Goal: Task Accomplishment & Management: Complete application form

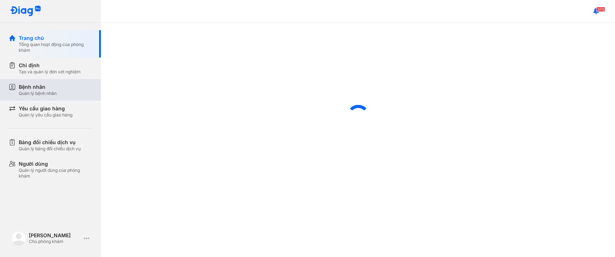
click at [55, 88] on div "Bệnh nhân" at bounding box center [38, 87] width 38 height 7
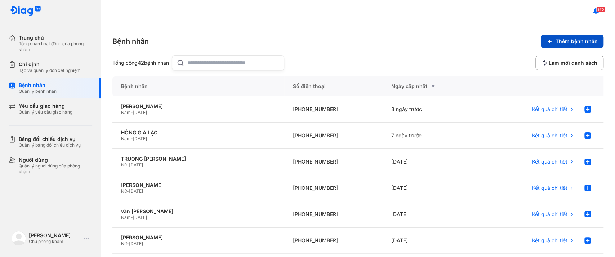
click at [565, 38] on span "Thêm bệnh nhân" at bounding box center [576, 41] width 42 height 6
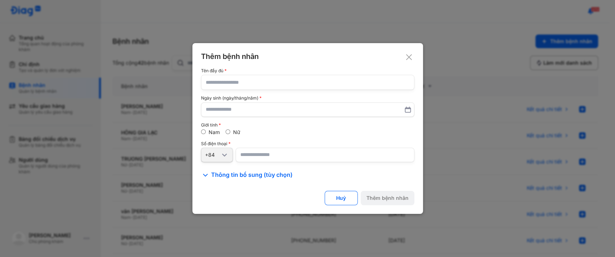
click at [236, 86] on input "text" at bounding box center [308, 82] width 204 height 14
paste input "**********"
click at [223, 84] on input "**********" at bounding box center [308, 82] width 204 height 14
type input "**********"
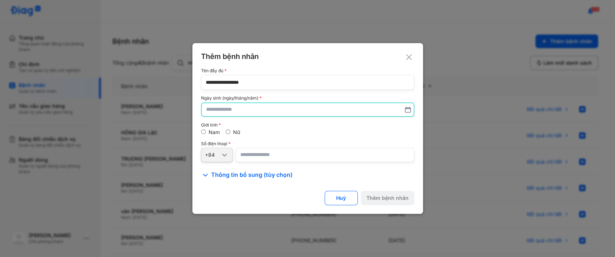
click at [210, 109] on input "text" at bounding box center [307, 109] width 203 height 13
type input "**********"
click at [245, 154] on input "number" at bounding box center [325, 155] width 179 height 14
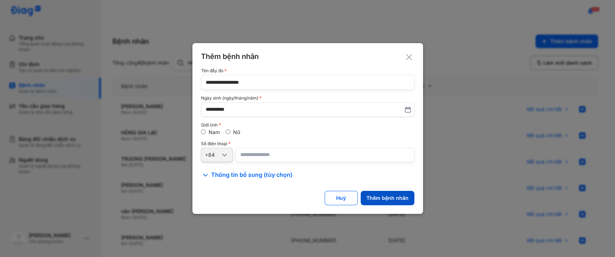
type input "**********"
click at [390, 198] on div "Thêm bệnh nhân" at bounding box center [387, 198] width 42 height 6
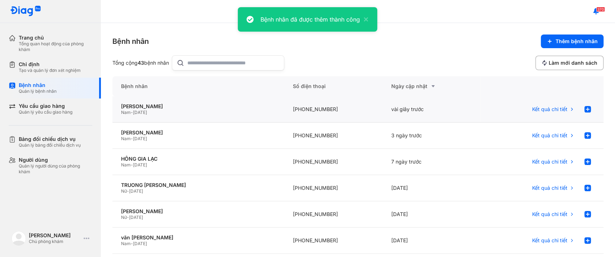
click at [203, 111] on div "Nam - 25/07/2021" at bounding box center [198, 113] width 154 height 6
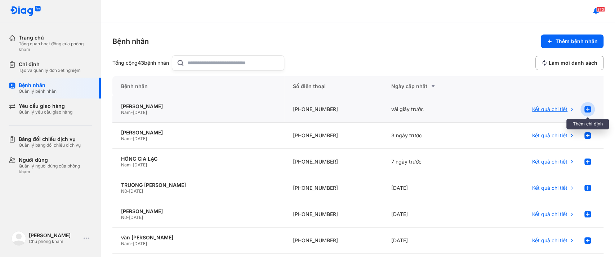
click at [584, 110] on use at bounding box center [587, 109] width 6 height 6
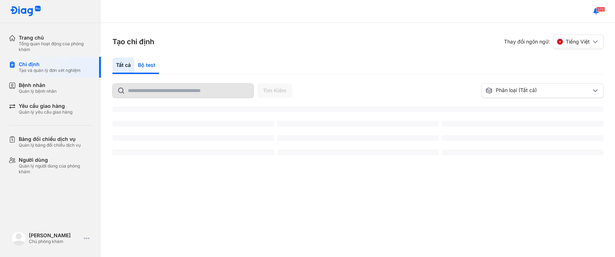
click at [143, 66] on div "Bộ test" at bounding box center [146, 66] width 24 height 17
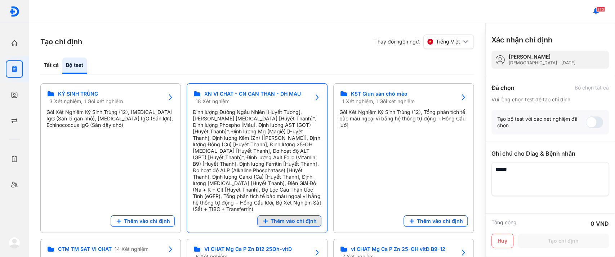
click at [285, 218] on span "Thêm vào chỉ định" at bounding box center [293, 221] width 46 height 6
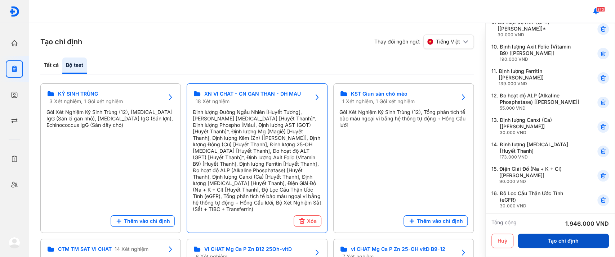
scroll to position [280, 0]
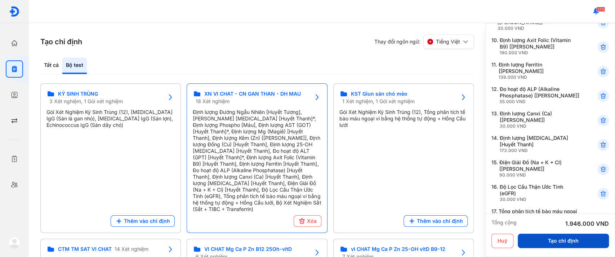
click at [556, 241] on button "Tạo chỉ định" at bounding box center [563, 241] width 91 height 14
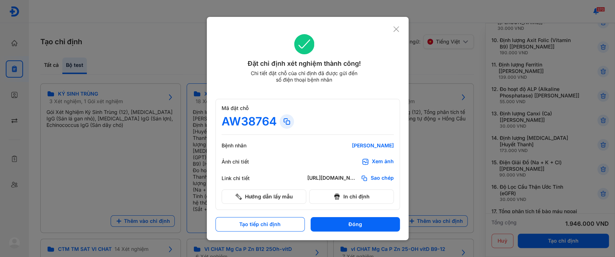
scroll to position [273, 0]
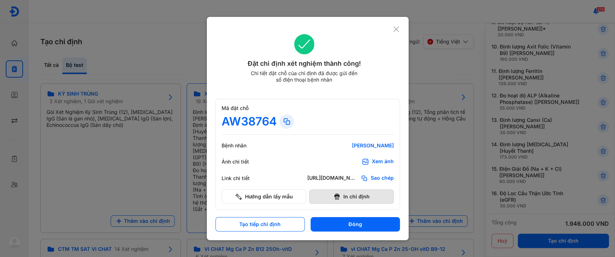
click at [348, 201] on button "In chỉ định" at bounding box center [351, 197] width 85 height 14
click at [341, 198] on button "In chỉ định" at bounding box center [351, 197] width 85 height 14
click at [397, 29] on icon at bounding box center [396, 29] width 7 height 7
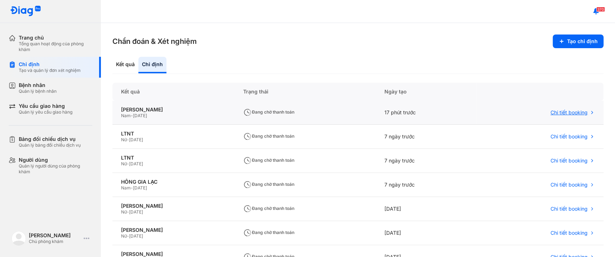
click at [561, 112] on span "Chi tiết booking" at bounding box center [568, 112] width 37 height 6
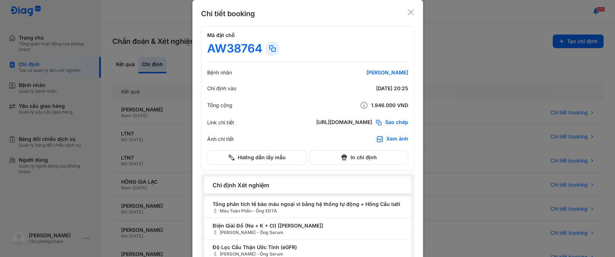
click at [396, 139] on div "Xem ảnh" at bounding box center [397, 139] width 22 height 7
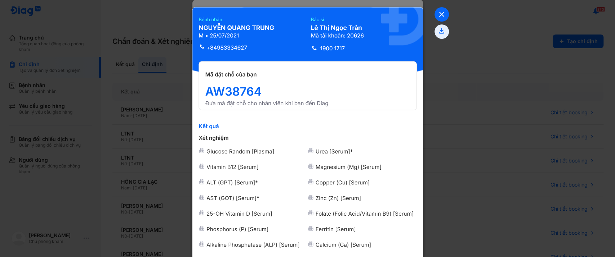
click at [435, 14] on icon at bounding box center [441, 14] width 14 height 14
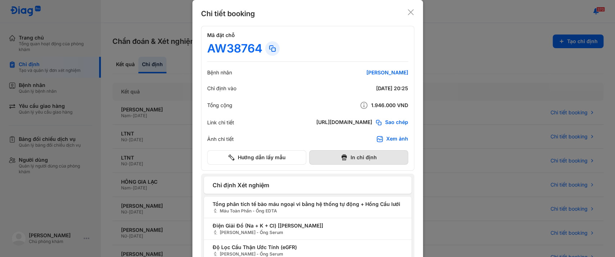
click at [350, 151] on button "In chỉ định" at bounding box center [358, 158] width 99 height 14
click at [346, 151] on button "In chỉ định" at bounding box center [358, 158] width 99 height 14
click at [408, 12] on use at bounding box center [411, 12] width 6 height 6
